Goal: Information Seeking & Learning: Learn about a topic

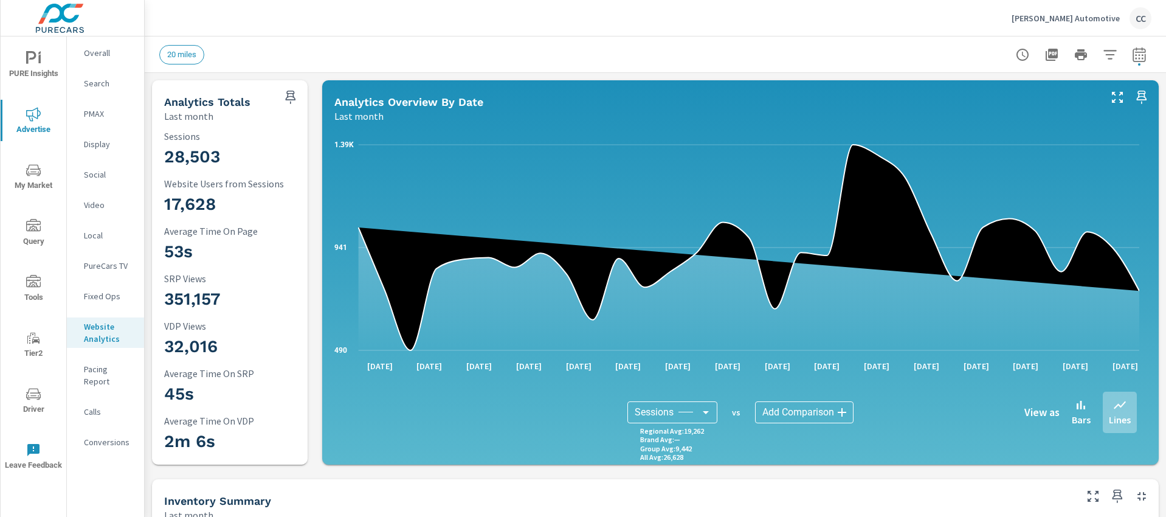
scroll to position [1751, 0]
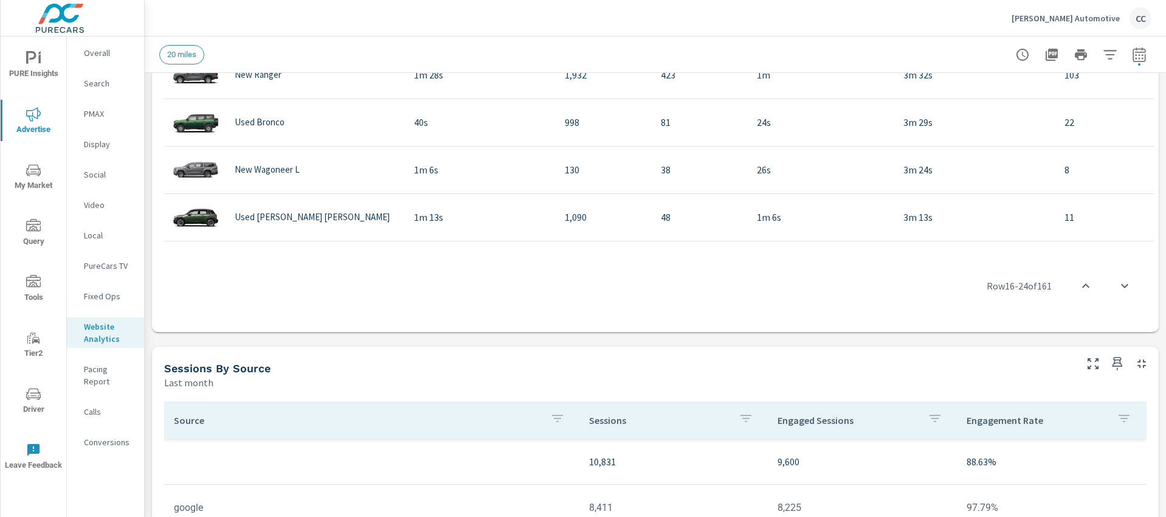
click at [1055, 16] on p "[PERSON_NAME] Automotive" at bounding box center [1065, 18] width 108 height 11
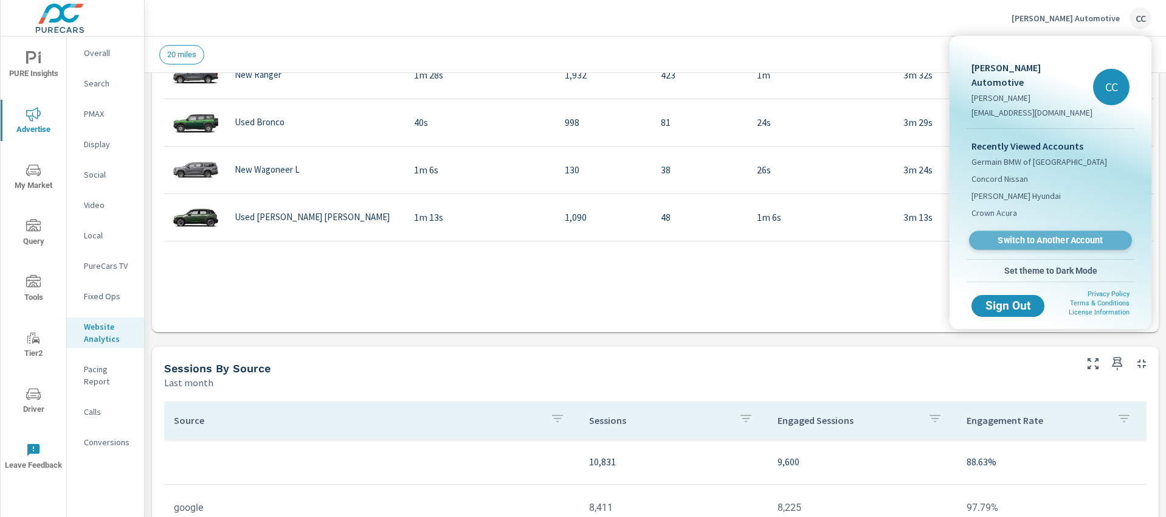
click at [1023, 235] on span "Switch to Another Account" at bounding box center [1049, 241] width 149 height 12
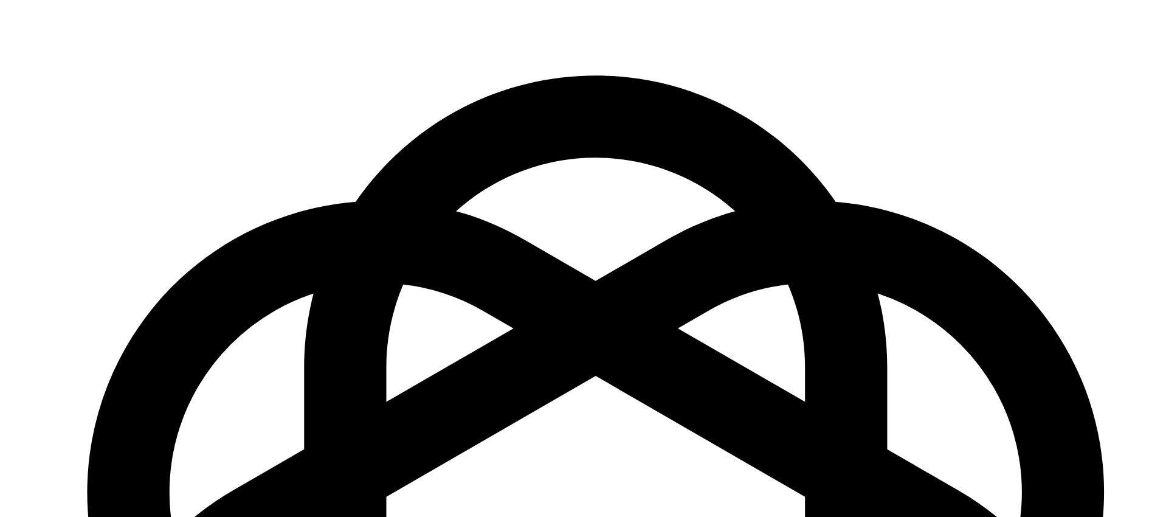
scroll to position [1751, 0]
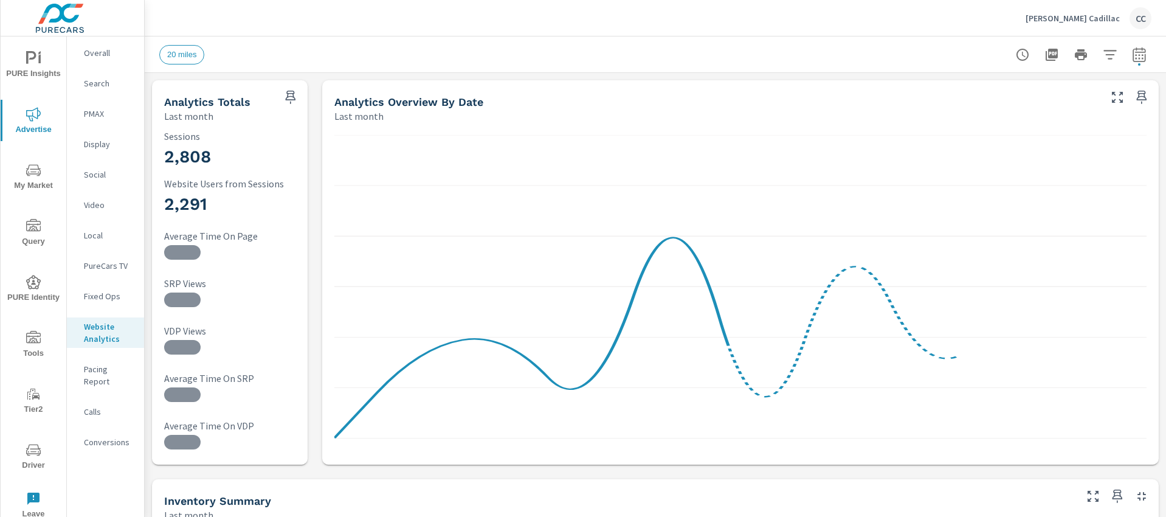
click at [37, 180] on span "My Market" at bounding box center [33, 178] width 58 height 30
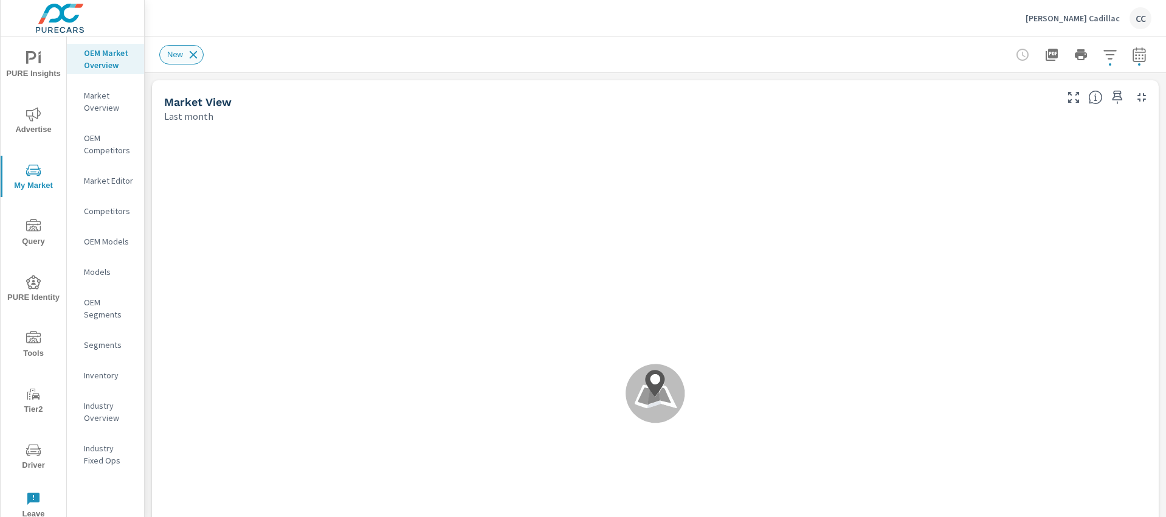
click at [196, 52] on icon at bounding box center [194, 54] width 8 height 8
click at [1103, 53] on icon "button" at bounding box center [1109, 54] width 15 height 15
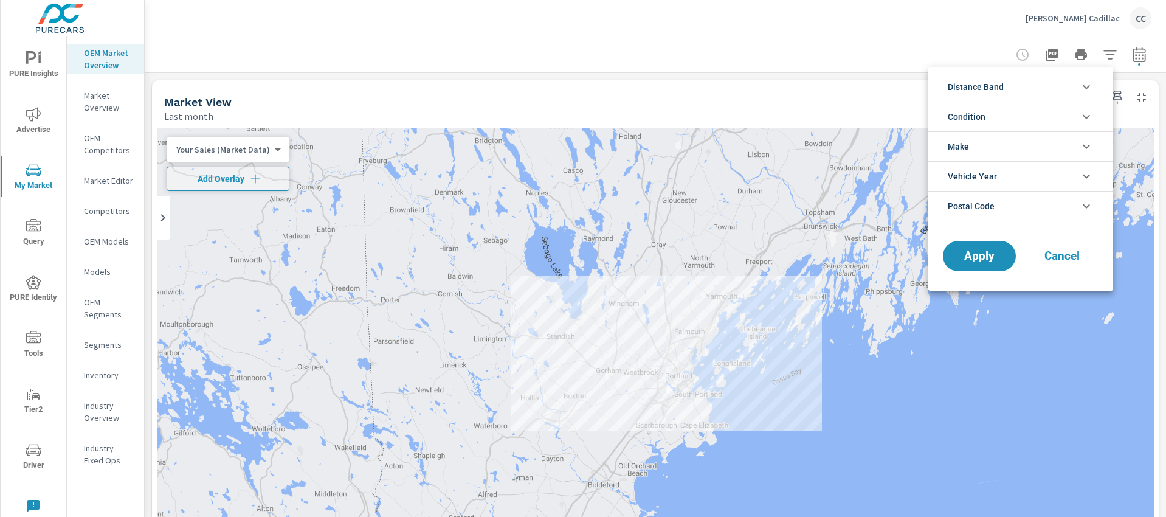
click at [1040, 88] on li "Distance Band" at bounding box center [1020, 87] width 185 height 30
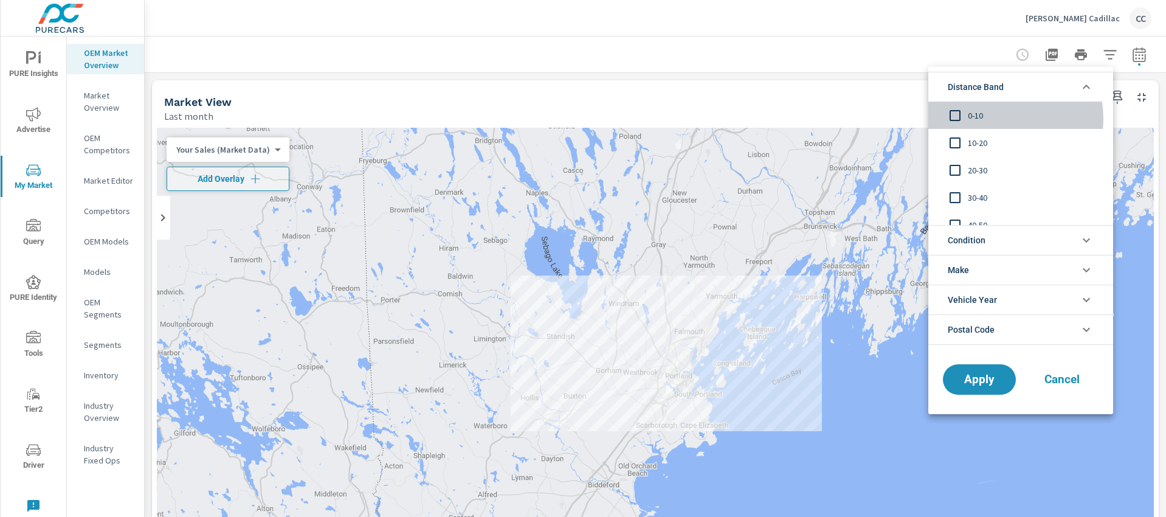
click at [993, 118] on span "0-10" at bounding box center [1033, 115] width 133 height 15
click at [983, 139] on span "10-20" at bounding box center [1033, 143] width 133 height 15
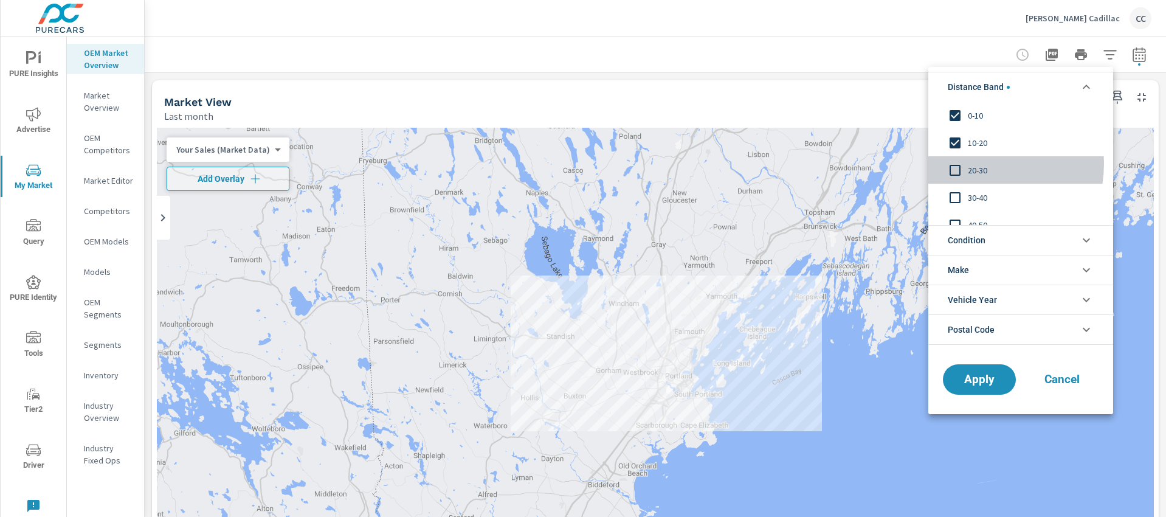
click at [983, 164] on span "20-30" at bounding box center [1033, 170] width 133 height 15
click at [985, 232] on span "Condition" at bounding box center [966, 239] width 38 height 29
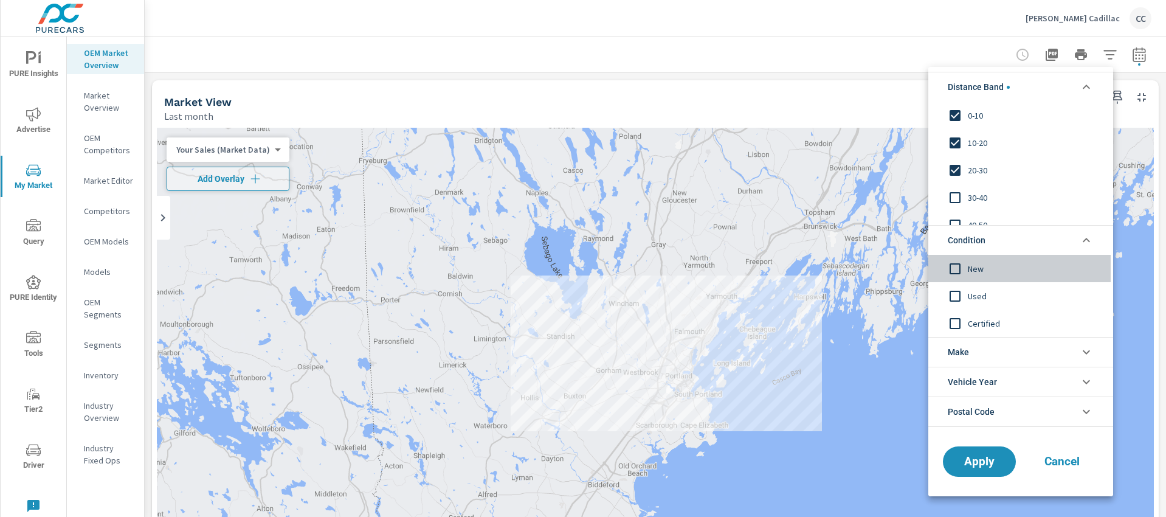
click at [978, 271] on span "New" at bounding box center [1033, 268] width 133 height 15
click at [983, 352] on li "Make" at bounding box center [1020, 352] width 185 height 30
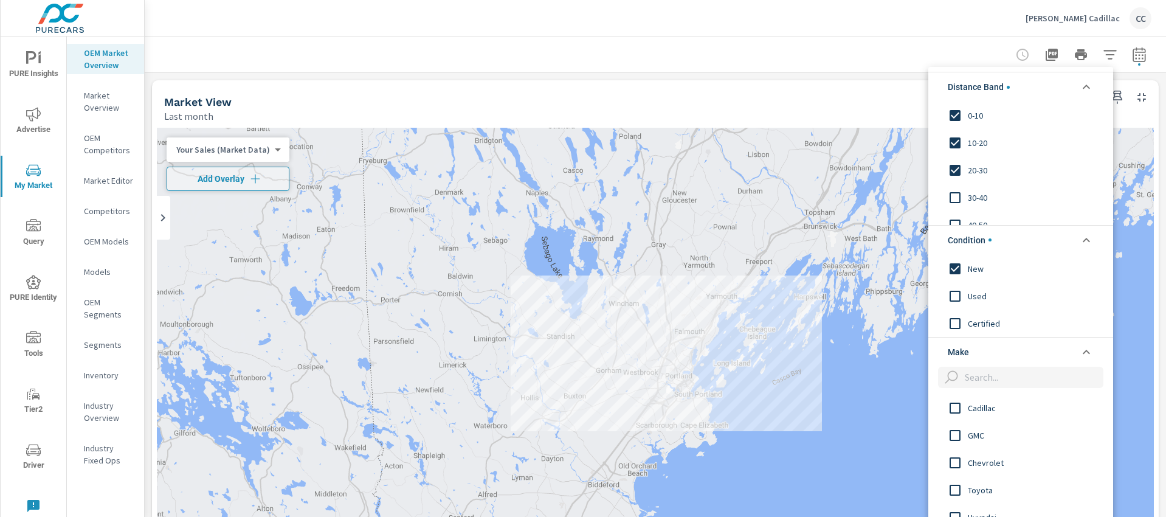
click at [986, 410] on span "Cadillac" at bounding box center [1033, 407] width 133 height 15
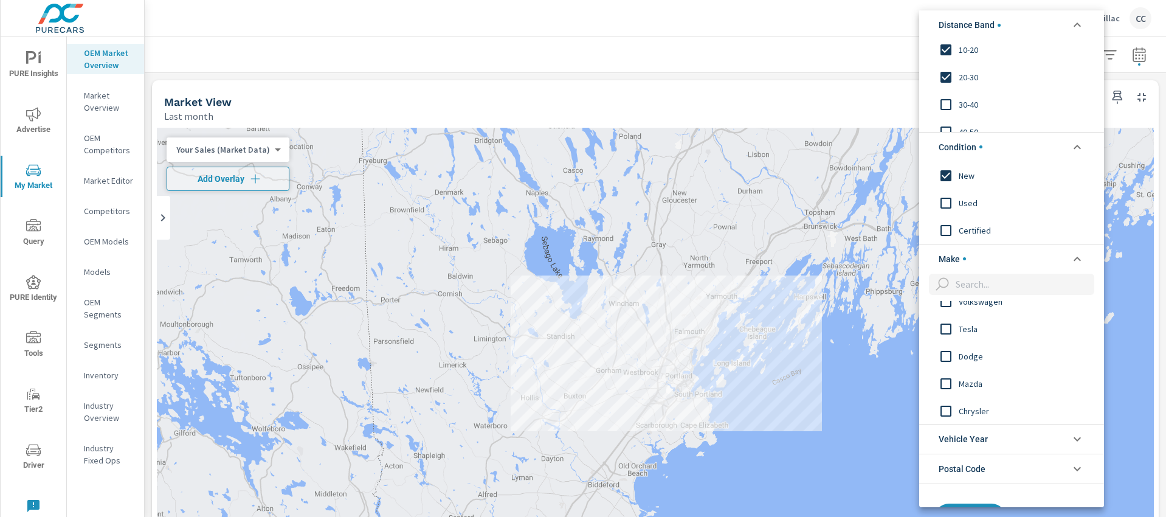
scroll to position [82, 0]
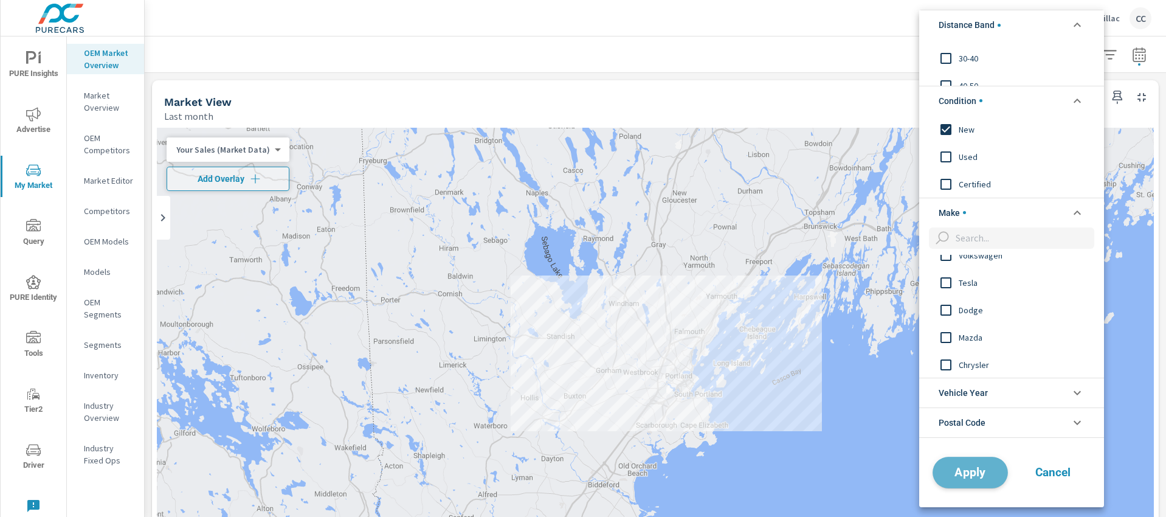
click at [983, 476] on span "Apply" at bounding box center [970, 473] width 50 height 12
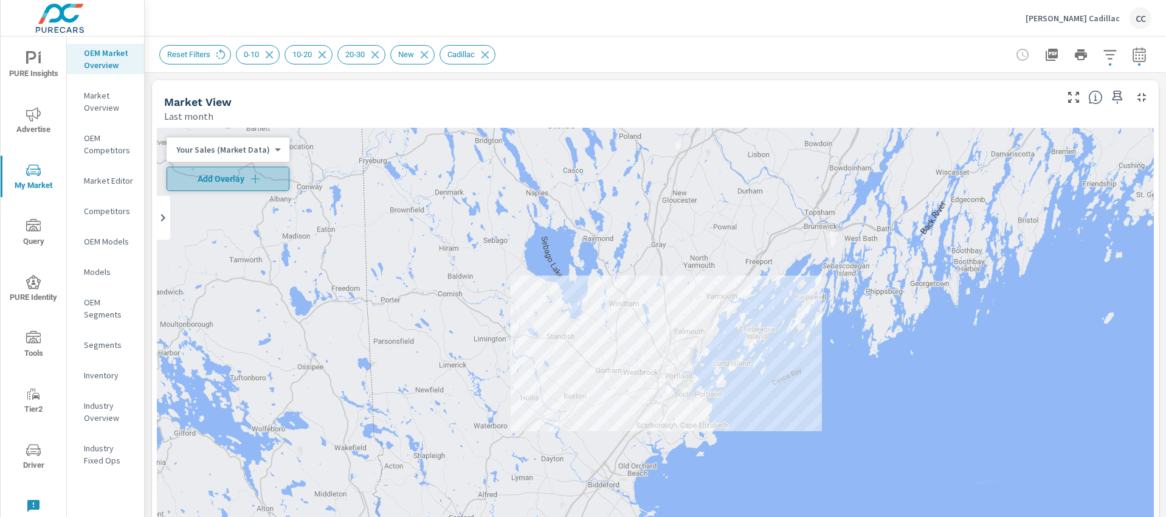
click at [259, 184] on icon "button" at bounding box center [255, 179] width 12 height 12
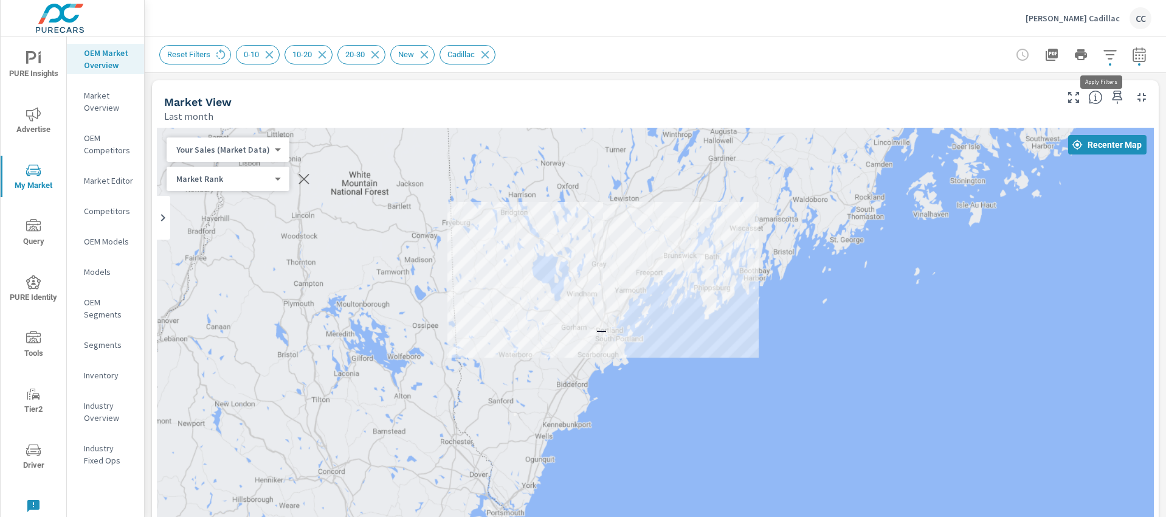
click at [1106, 55] on icon "button" at bounding box center [1109, 54] width 15 height 15
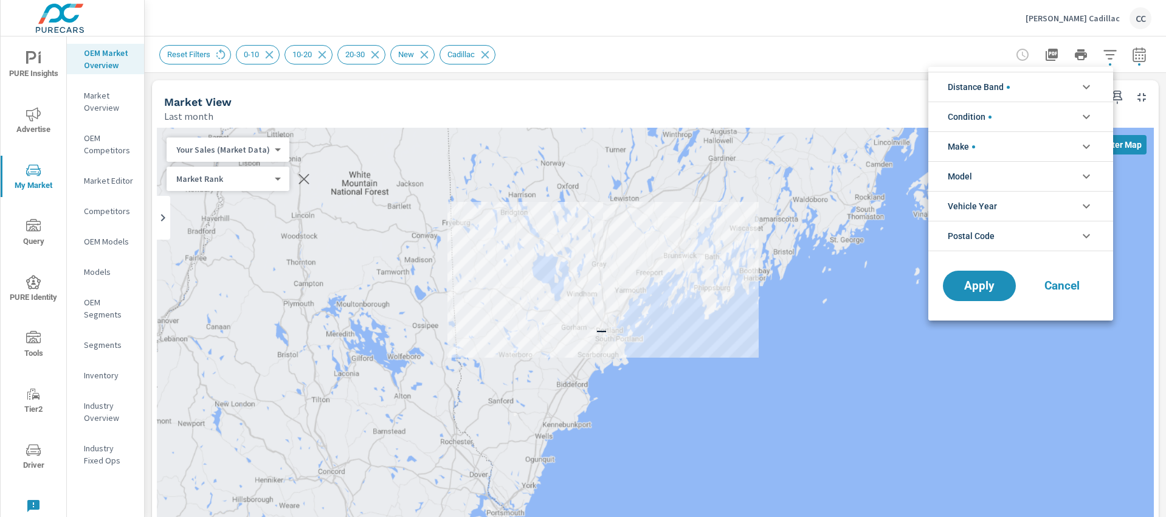
click at [1011, 167] on li "Model" at bounding box center [1020, 176] width 185 height 30
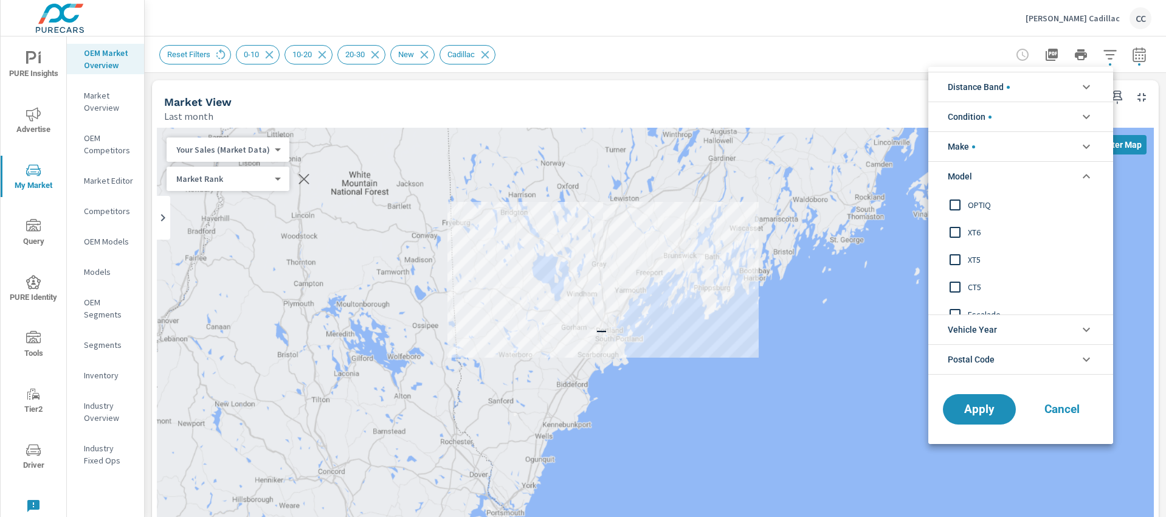
click at [984, 146] on li "Make" at bounding box center [1020, 146] width 185 height 30
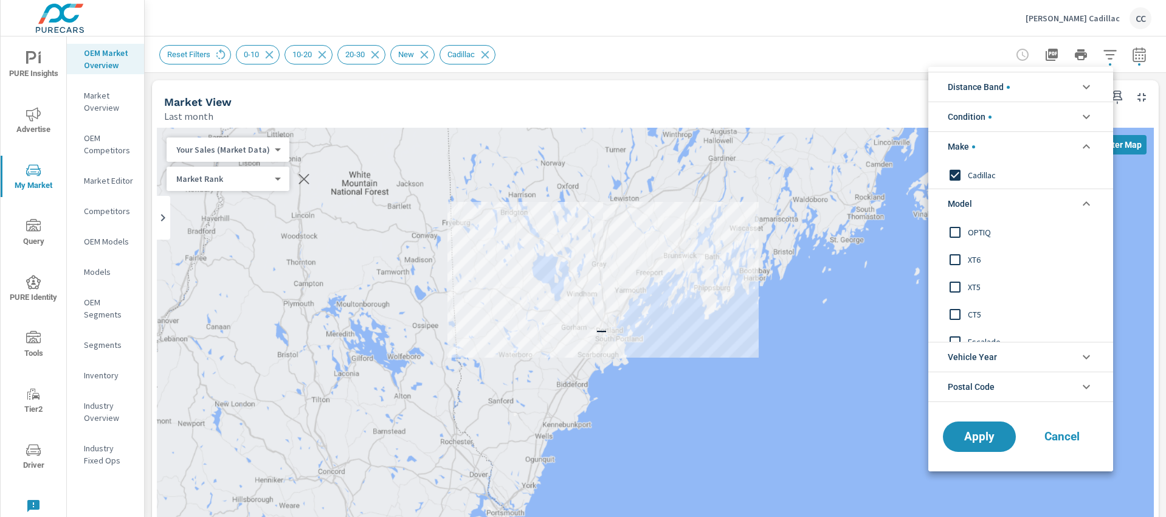
click at [970, 172] on span "Cadillac" at bounding box center [1033, 175] width 133 height 15
click at [969, 436] on span "Apply" at bounding box center [979, 436] width 50 height 12
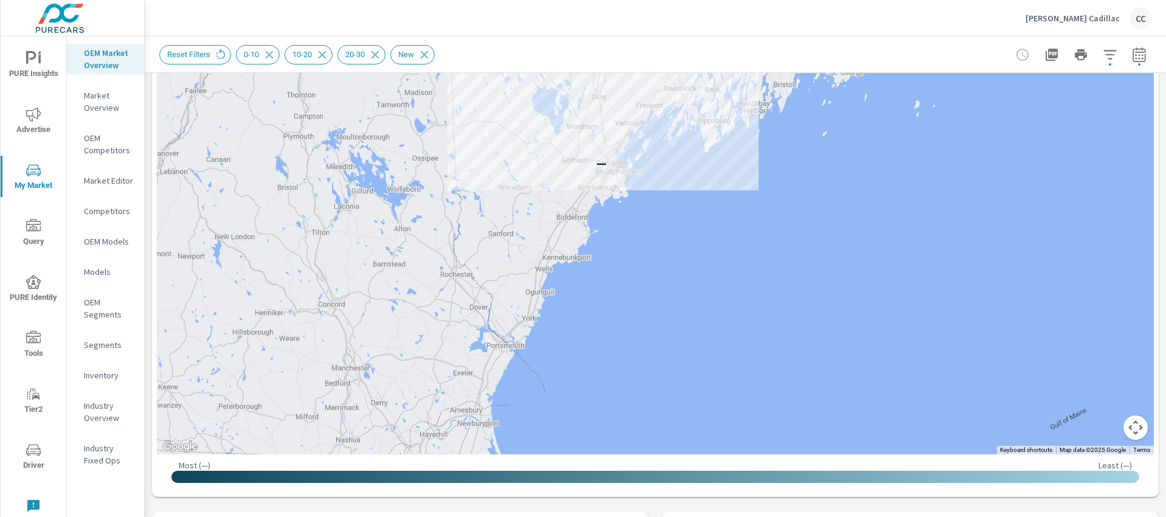
scroll to position [120, 0]
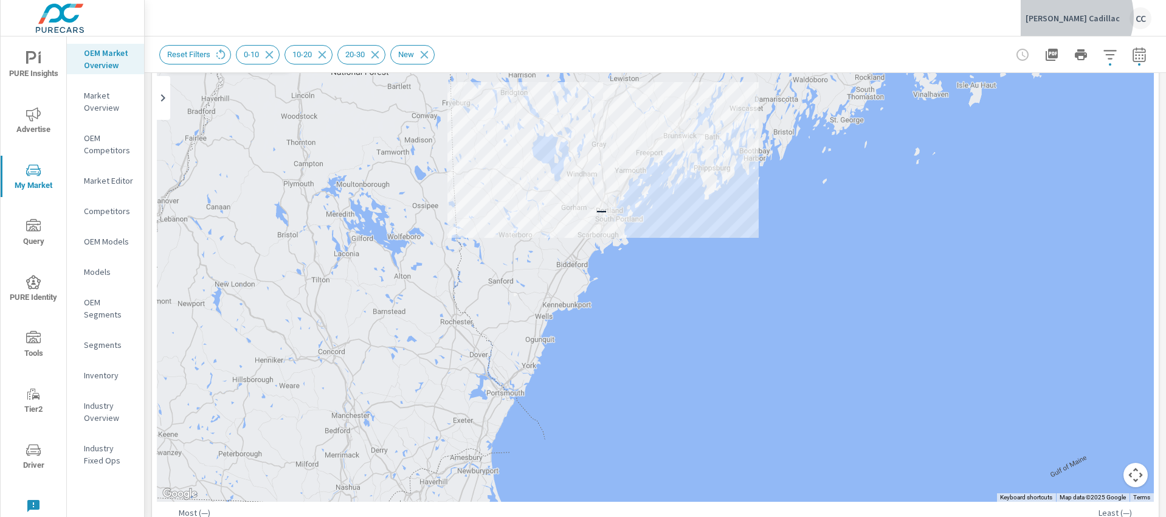
click at [1092, 16] on p "Bill Dodge Cadillac" at bounding box center [1072, 18] width 94 height 11
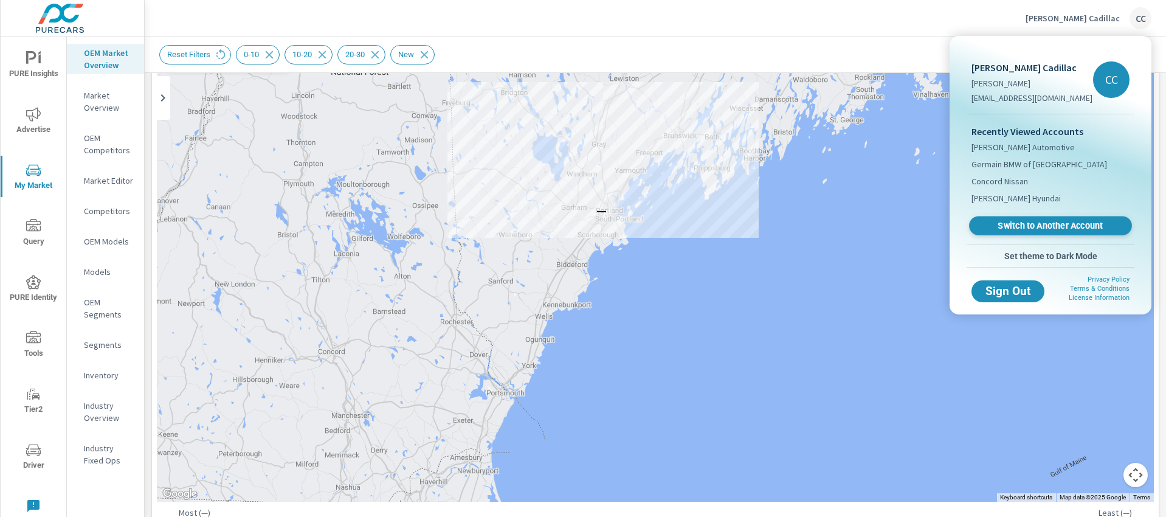
click at [1040, 226] on span "Switch to Another Account" at bounding box center [1049, 226] width 149 height 12
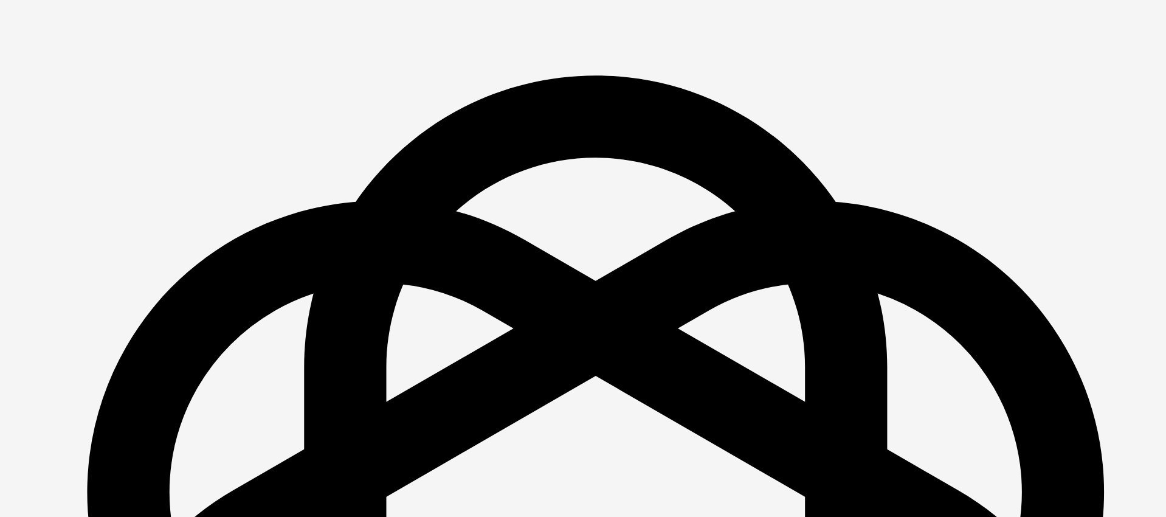
scroll to position [1751, 0]
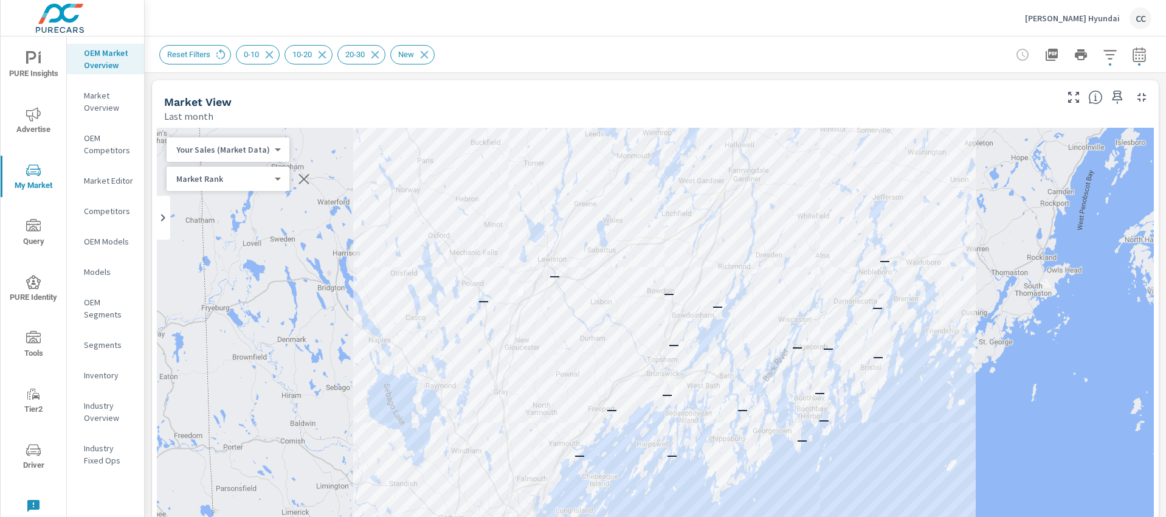
click at [241, 176] on body "PURE Insights Advertise My Market Query PURE Identity Tools Tier2 Driver Leave …" at bounding box center [583, 258] width 1166 height 517
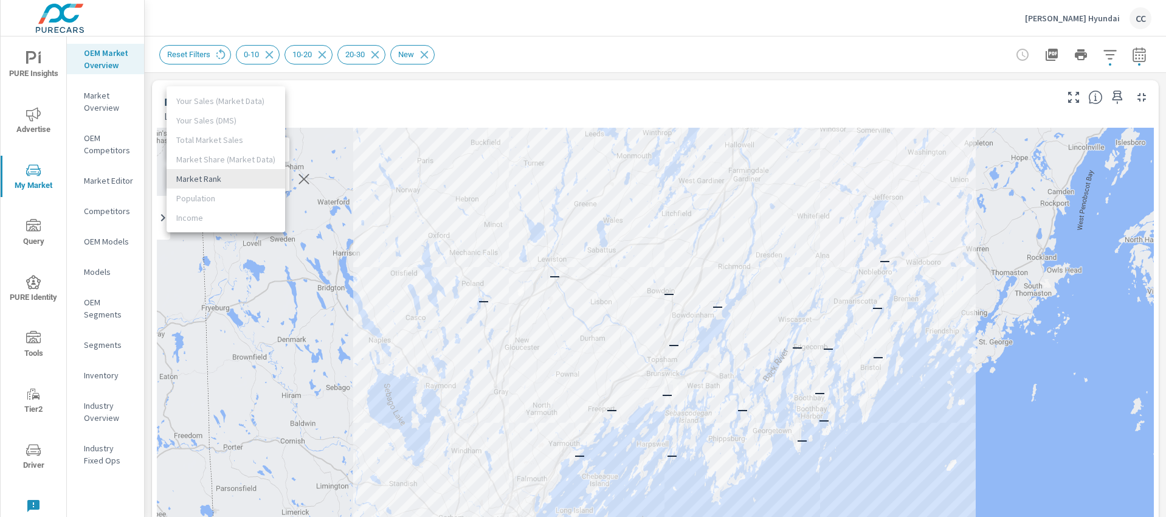
click at [357, 126] on div at bounding box center [583, 258] width 1166 height 517
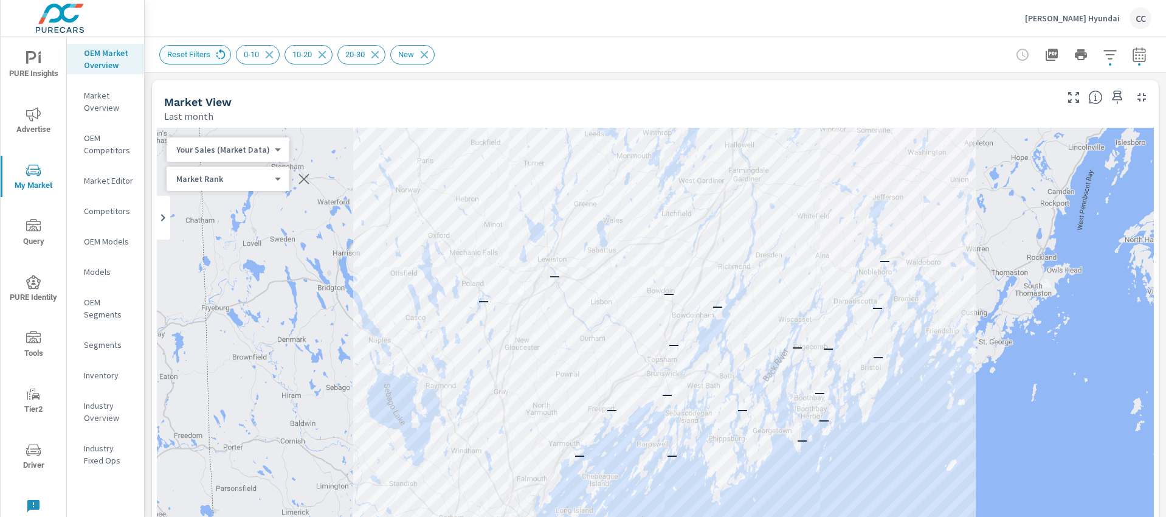
click at [222, 57] on icon at bounding box center [220, 54] width 13 height 13
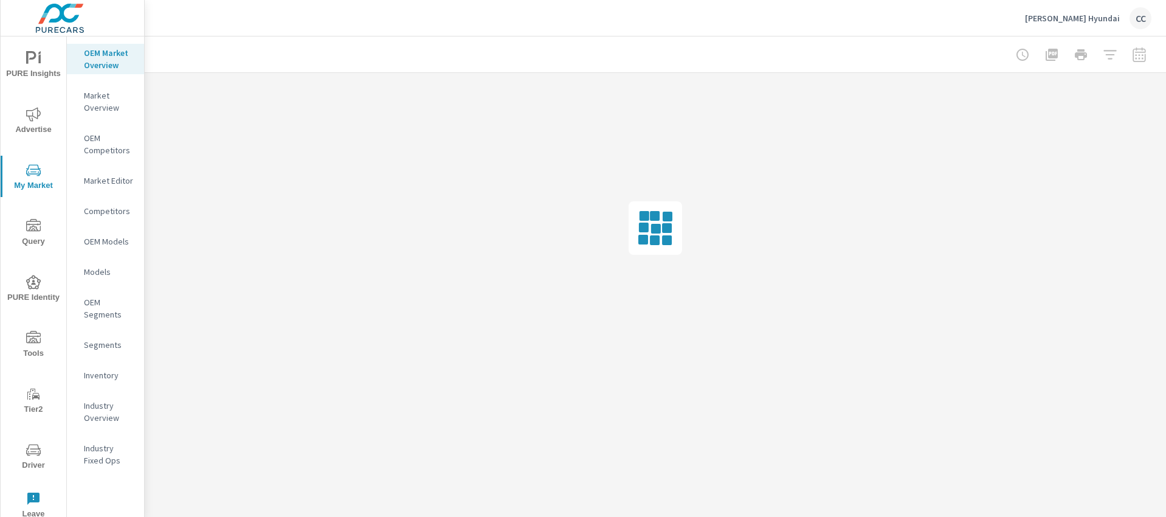
scroll to position [1751, 0]
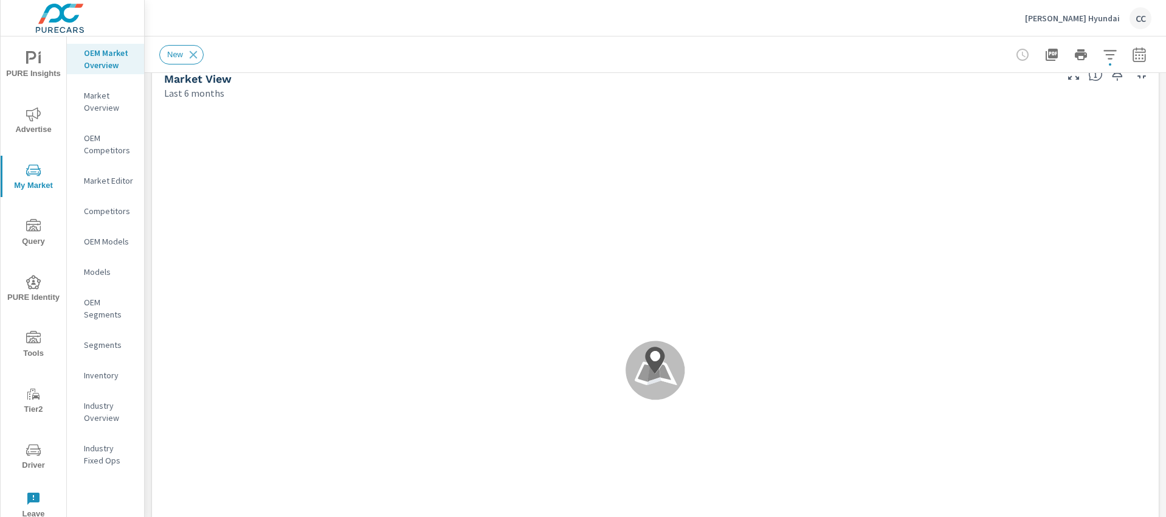
scroll to position [1, 0]
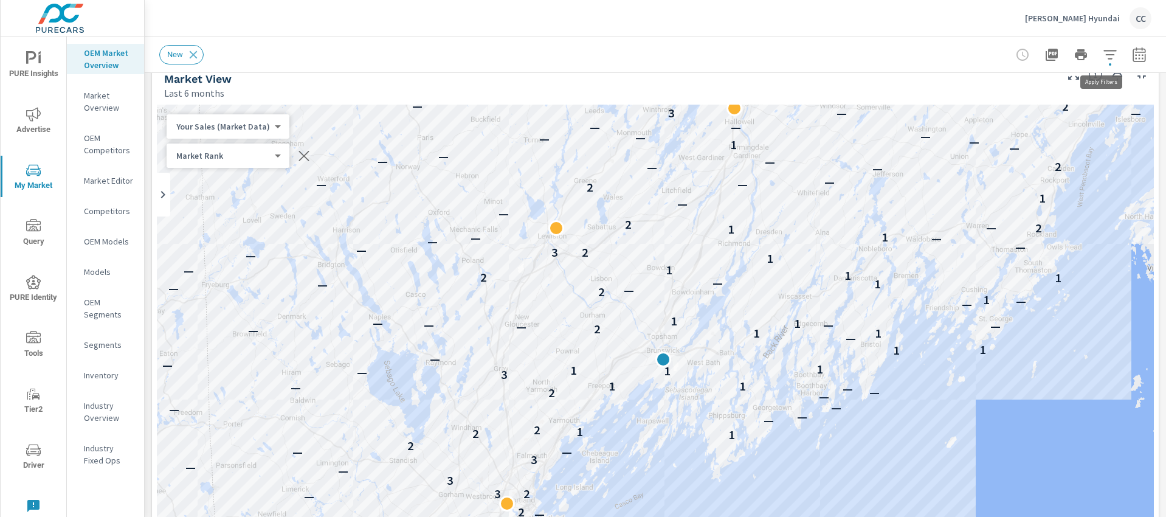
click at [1102, 55] on icon "button" at bounding box center [1109, 54] width 15 height 15
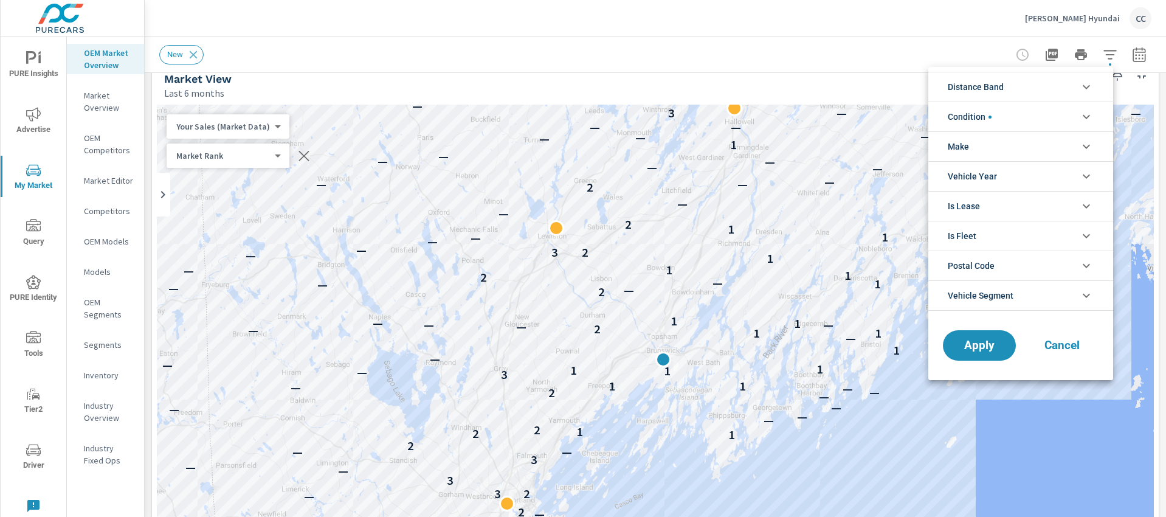
click at [1033, 86] on li "Distance Band" at bounding box center [1020, 87] width 185 height 30
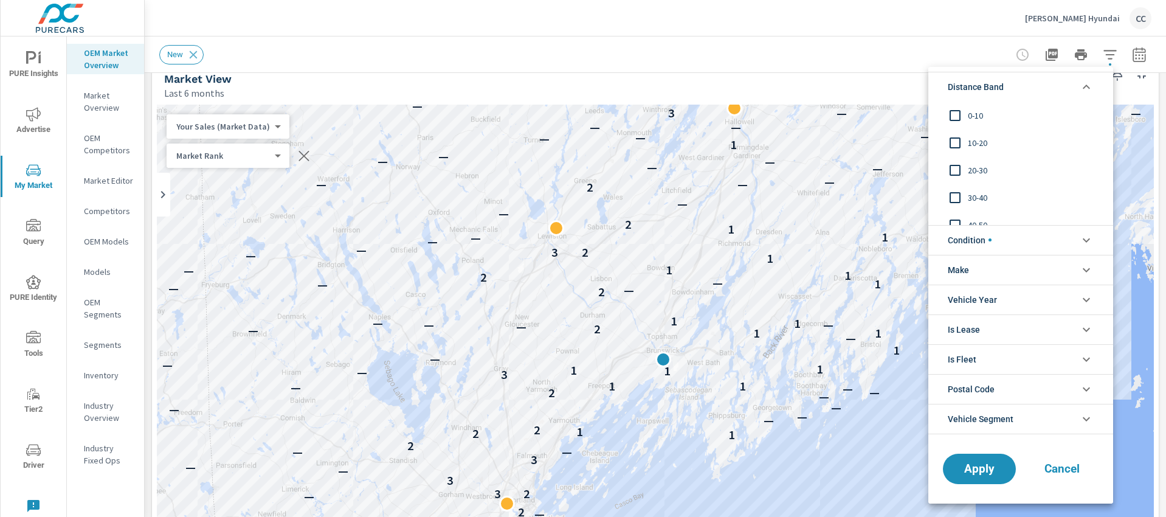
click at [968, 112] on span "0-10" at bounding box center [1033, 115] width 133 height 15
click at [967, 138] on input "filter options" at bounding box center [955, 143] width 26 height 26
click at [967, 168] on span "20-30" at bounding box center [1033, 170] width 133 height 15
click at [971, 232] on span "Condition" at bounding box center [969, 239] width 44 height 29
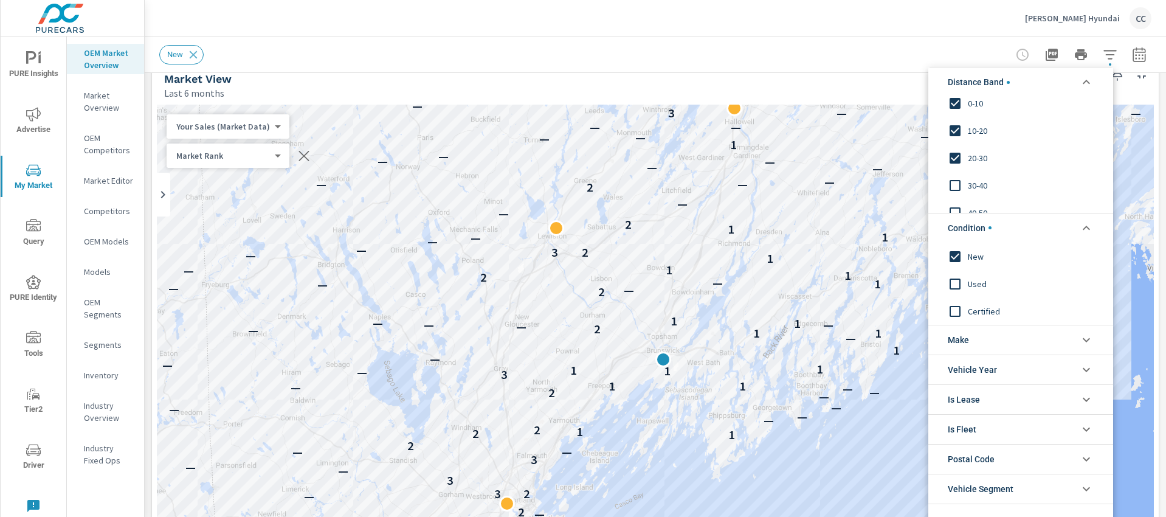
scroll to position [21, 0]
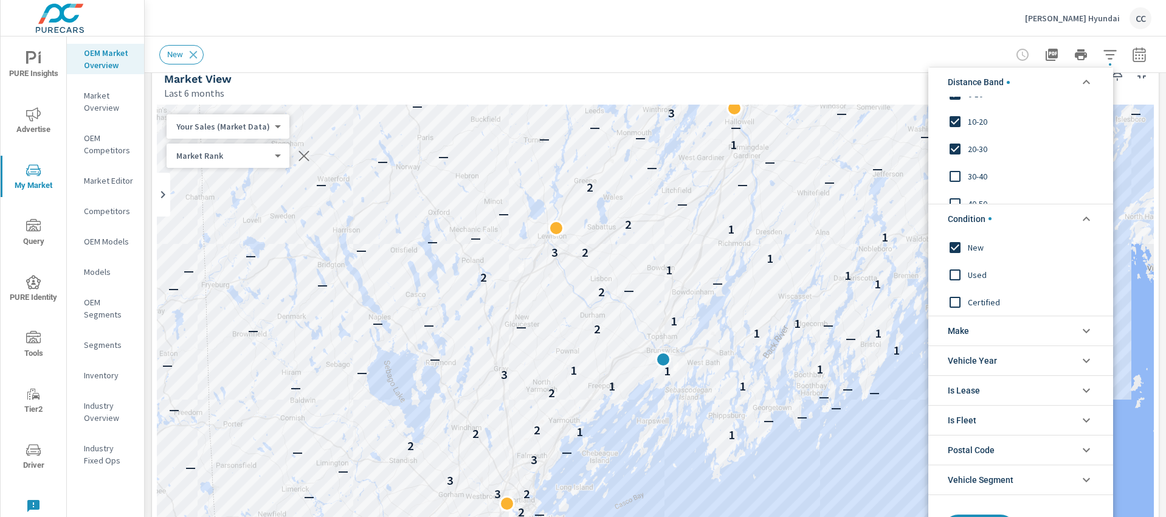
click at [977, 338] on li "Make" at bounding box center [1020, 330] width 185 height 30
click at [974, 357] on span "Hyundai" at bounding box center [1033, 358] width 133 height 15
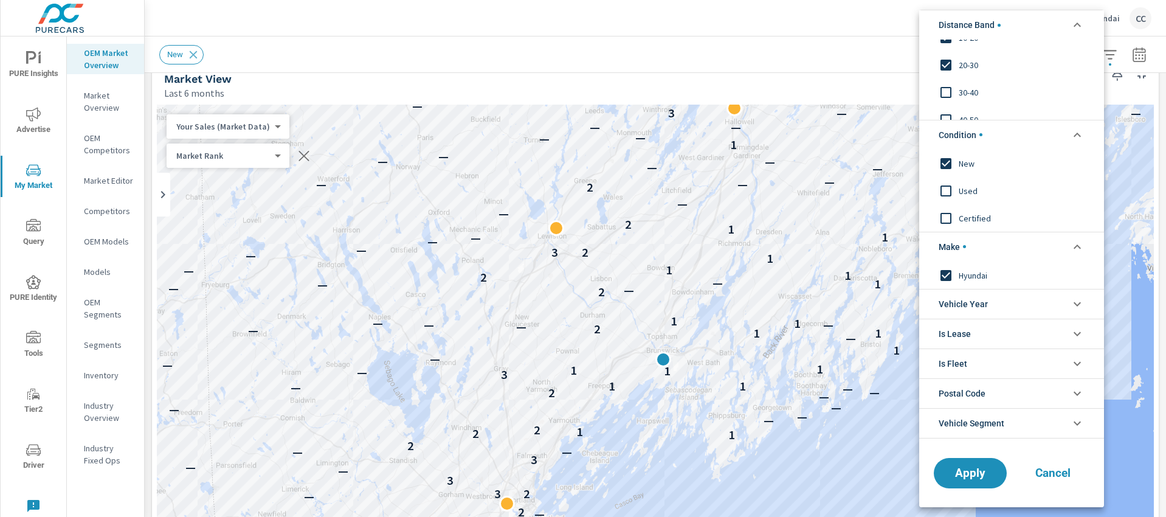
scroll to position [49, 0]
click at [982, 475] on span "Apply" at bounding box center [970, 472] width 50 height 12
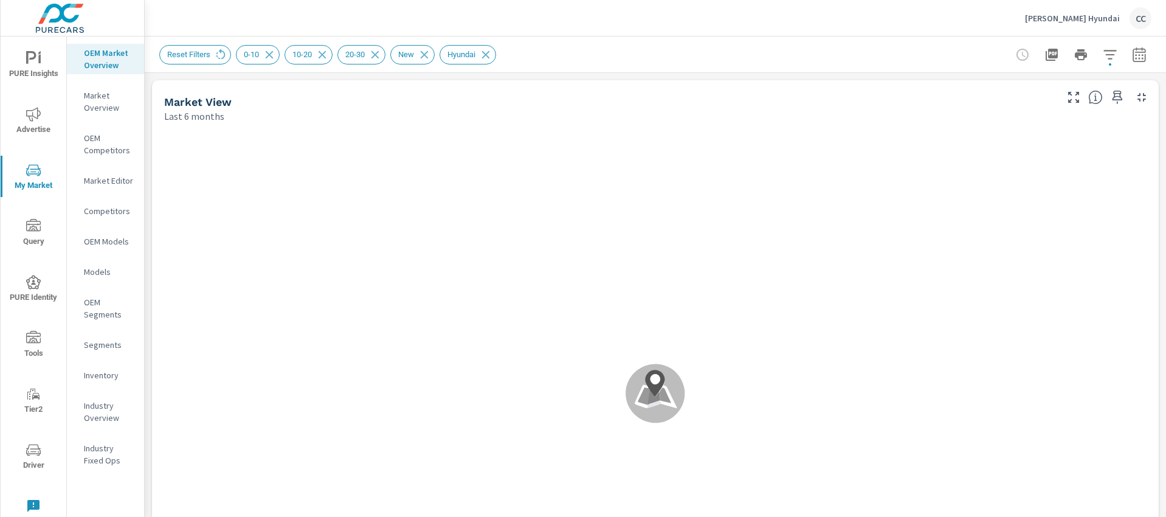
scroll to position [1, 0]
click at [1134, 55] on icon "button" at bounding box center [1139, 54] width 15 height 15
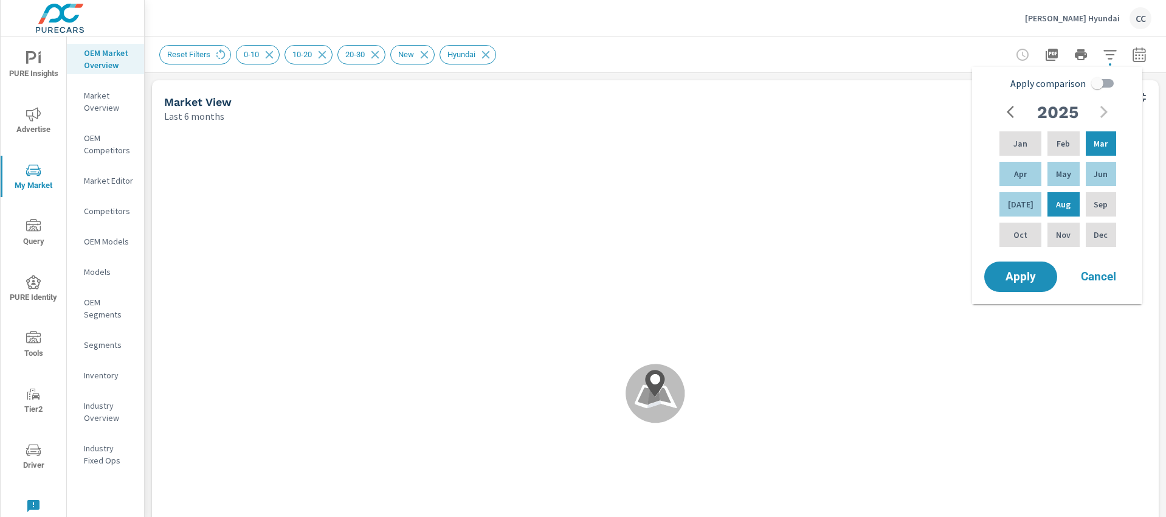
click at [1099, 86] on input "Apply comparison" at bounding box center [1096, 83] width 69 height 23
checkbox input "true"
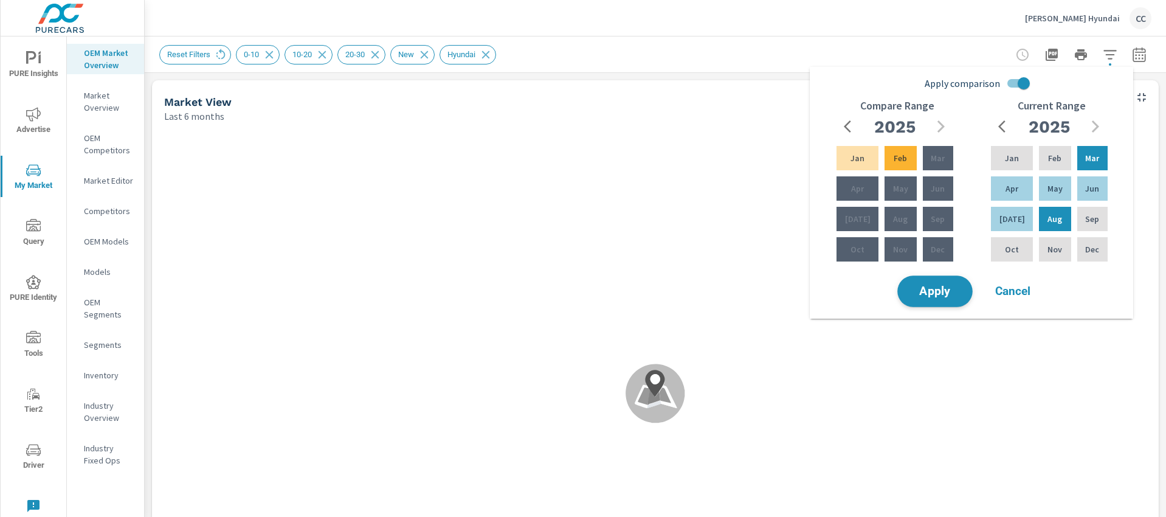
click at [958, 295] on span "Apply" at bounding box center [935, 292] width 50 height 12
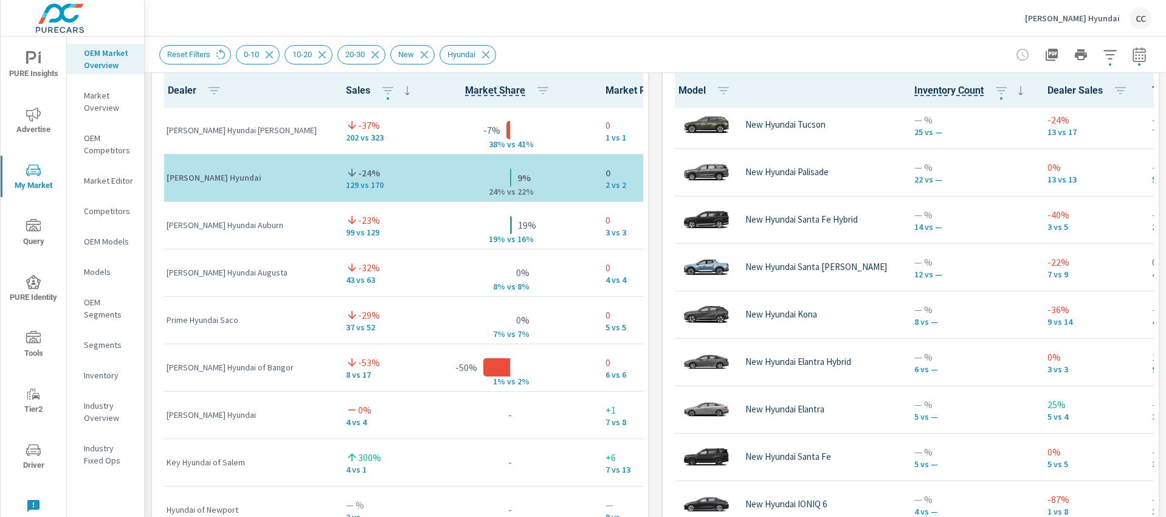
scroll to position [103, 0]
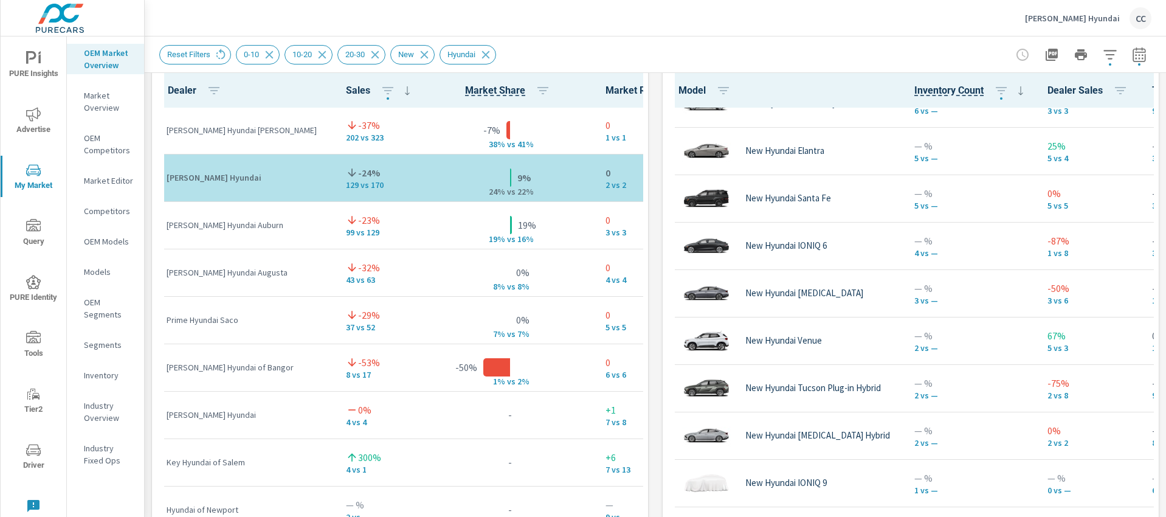
scroll to position [367, 0]
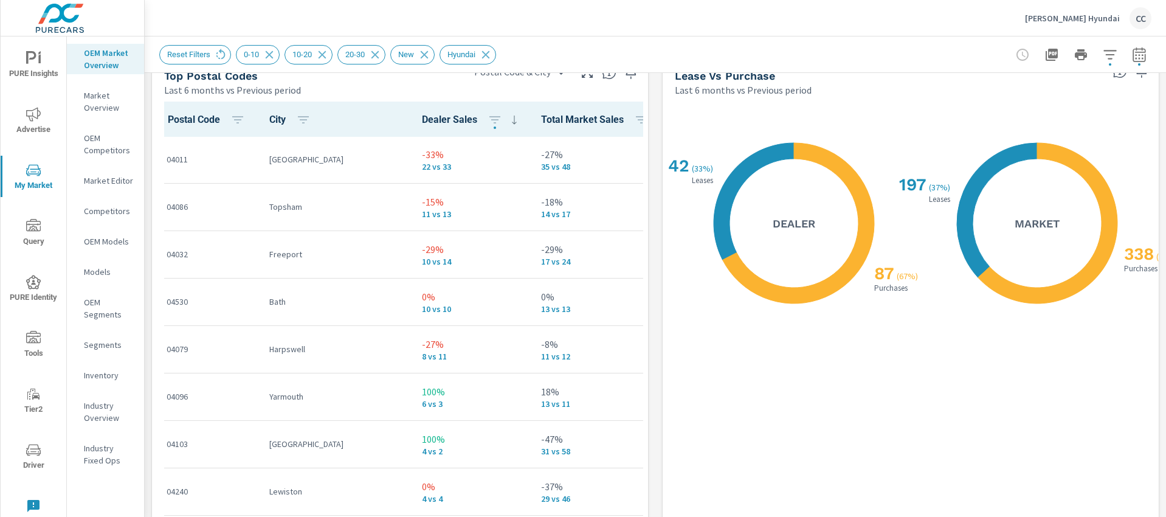
scroll to position [1459, 0]
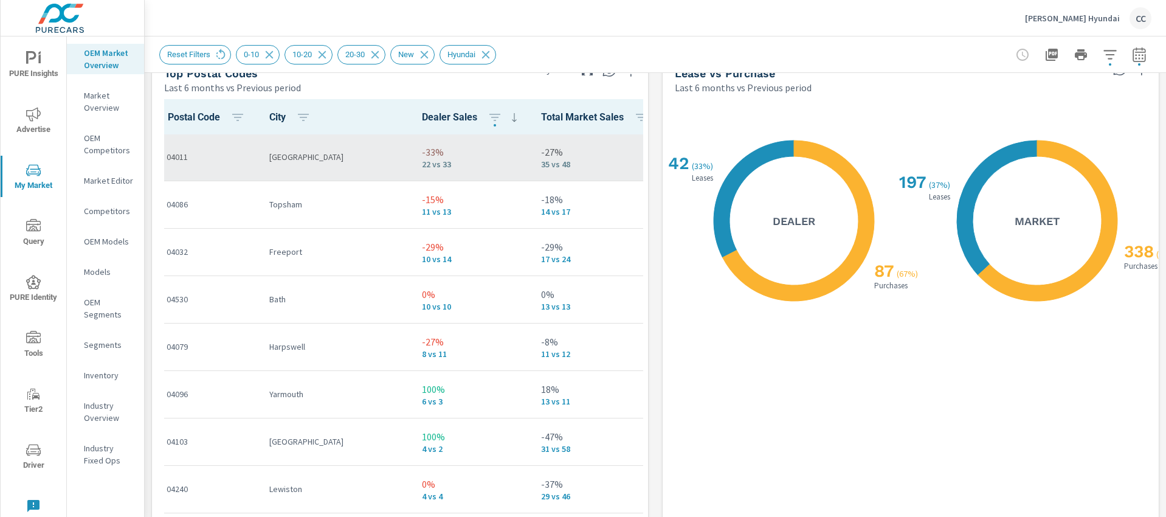
click at [335, 162] on p "Brunswick" at bounding box center [335, 157] width 133 height 12
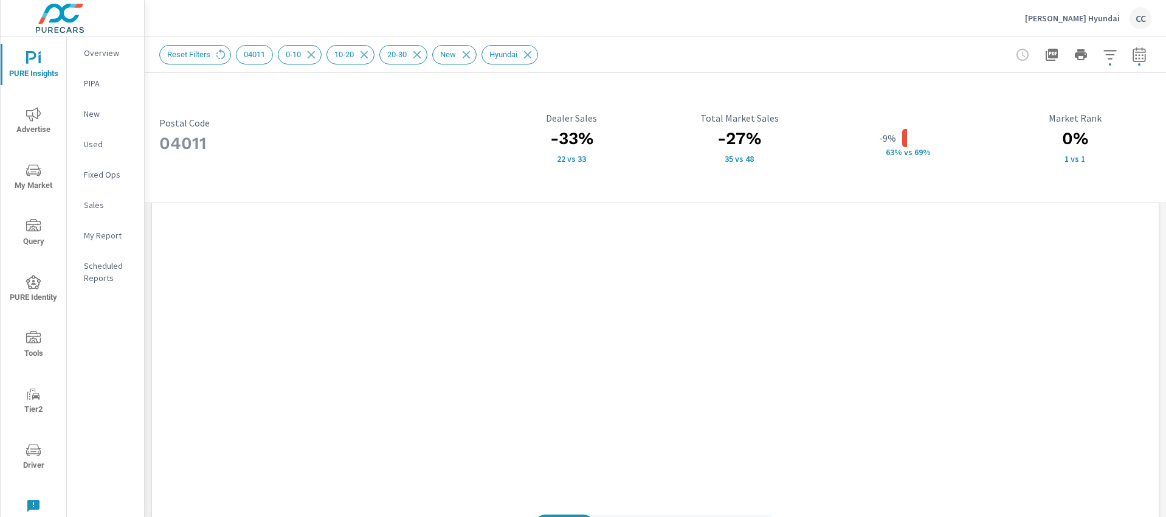
scroll to position [1117, 0]
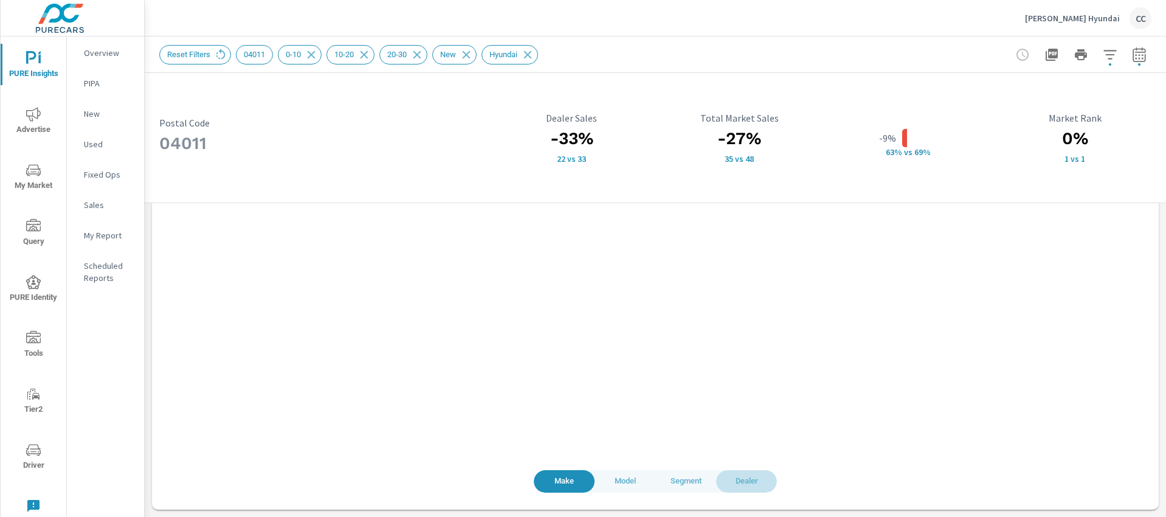
click at [729, 478] on span "Dealer" at bounding box center [746, 481] width 46 height 14
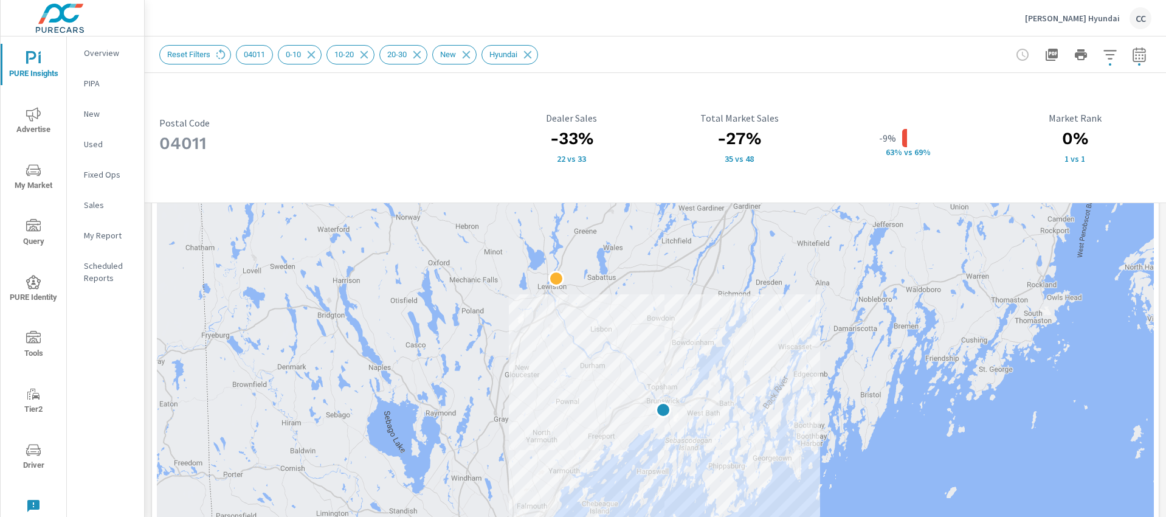
scroll to position [220, 0]
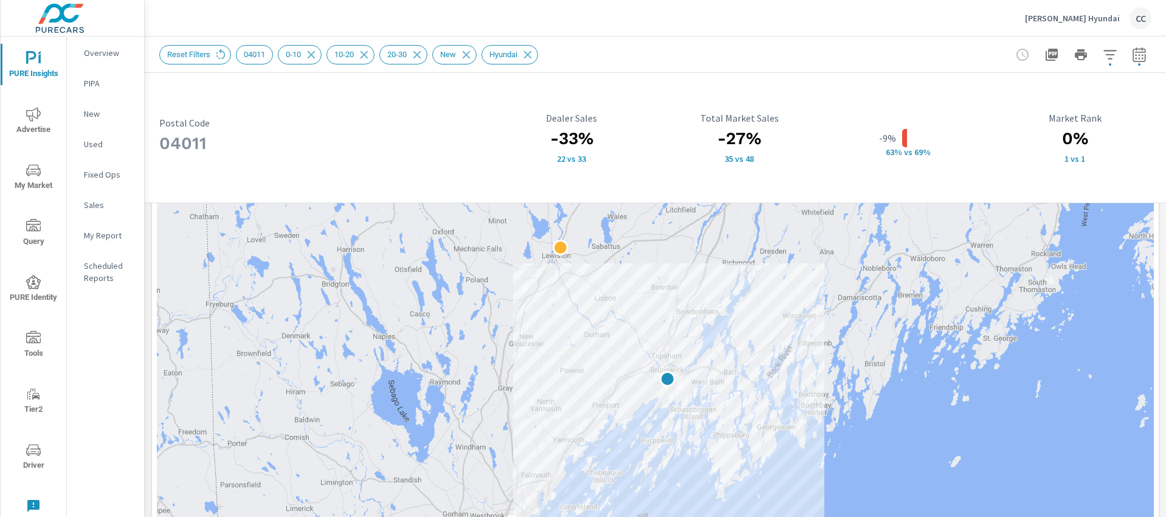
click at [108, 55] on p "Overview" at bounding box center [109, 53] width 50 height 12
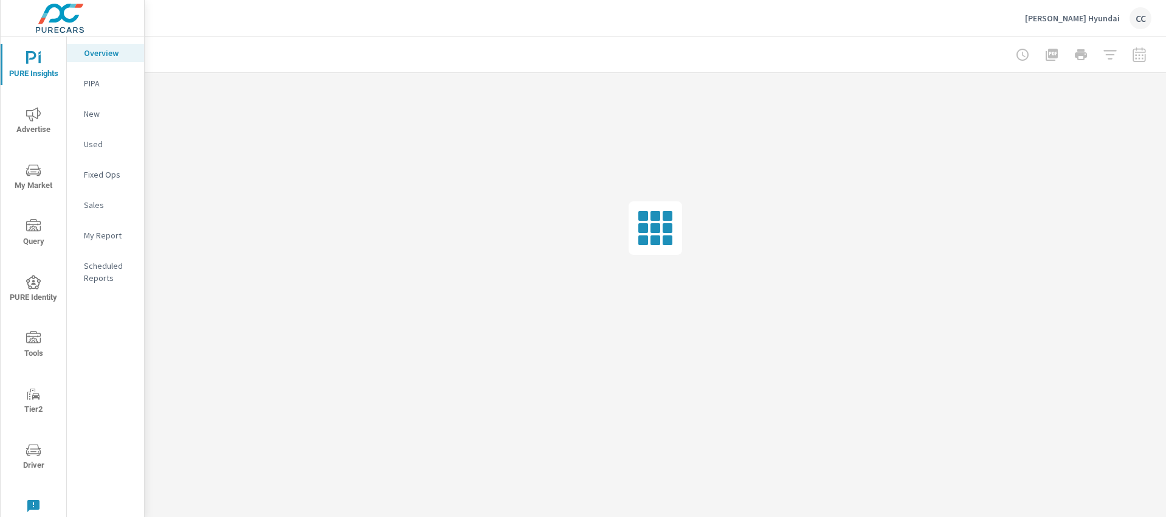
click at [38, 171] on icon "nav menu" at bounding box center [38, 171] width 1 height 1
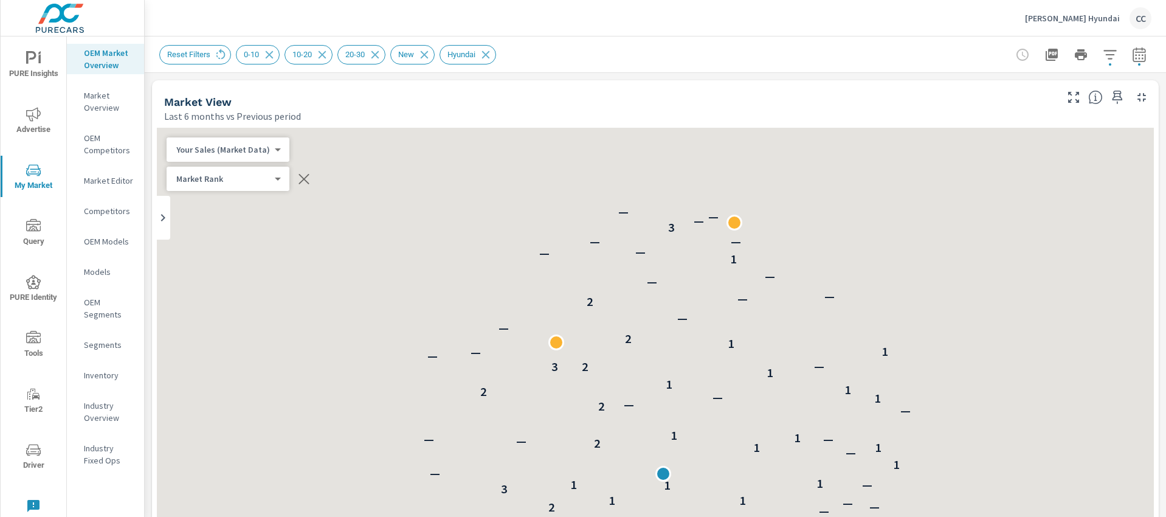
scroll to position [380, 0]
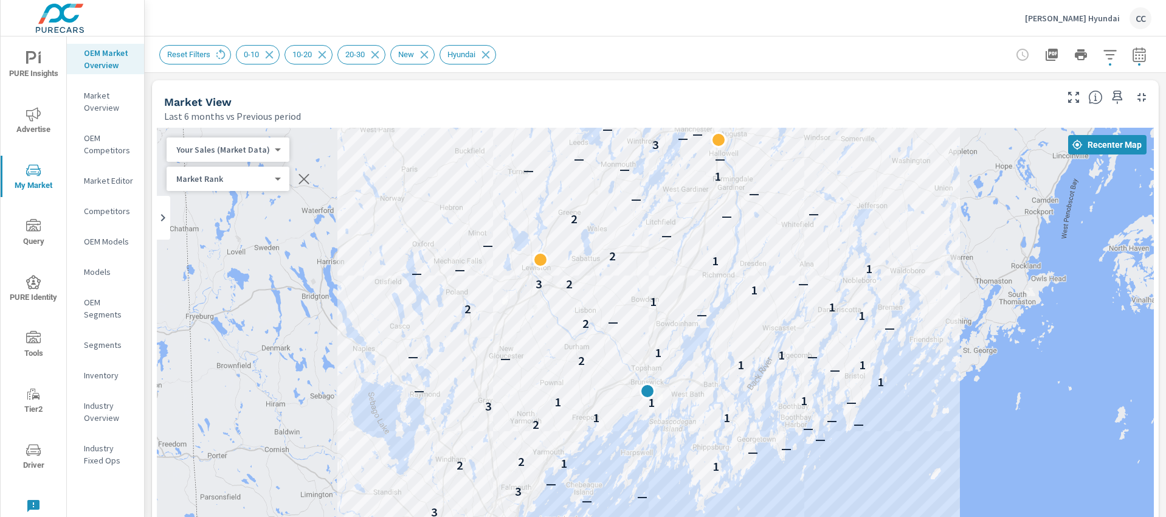
drag, startPoint x: 345, startPoint y: 328, endPoint x: 329, endPoint y: 246, distance: 84.1
click at [329, 246] on div "3 — — — 2 — 3 2 3 — — 3 — 1 2 1 2 — — — — 2 — — 1 1 3 1 — 1 1 — 1 — 1 1 2 — — —…" at bounding box center [655, 466] width 997 height 676
